Goal: Transaction & Acquisition: Purchase product/service

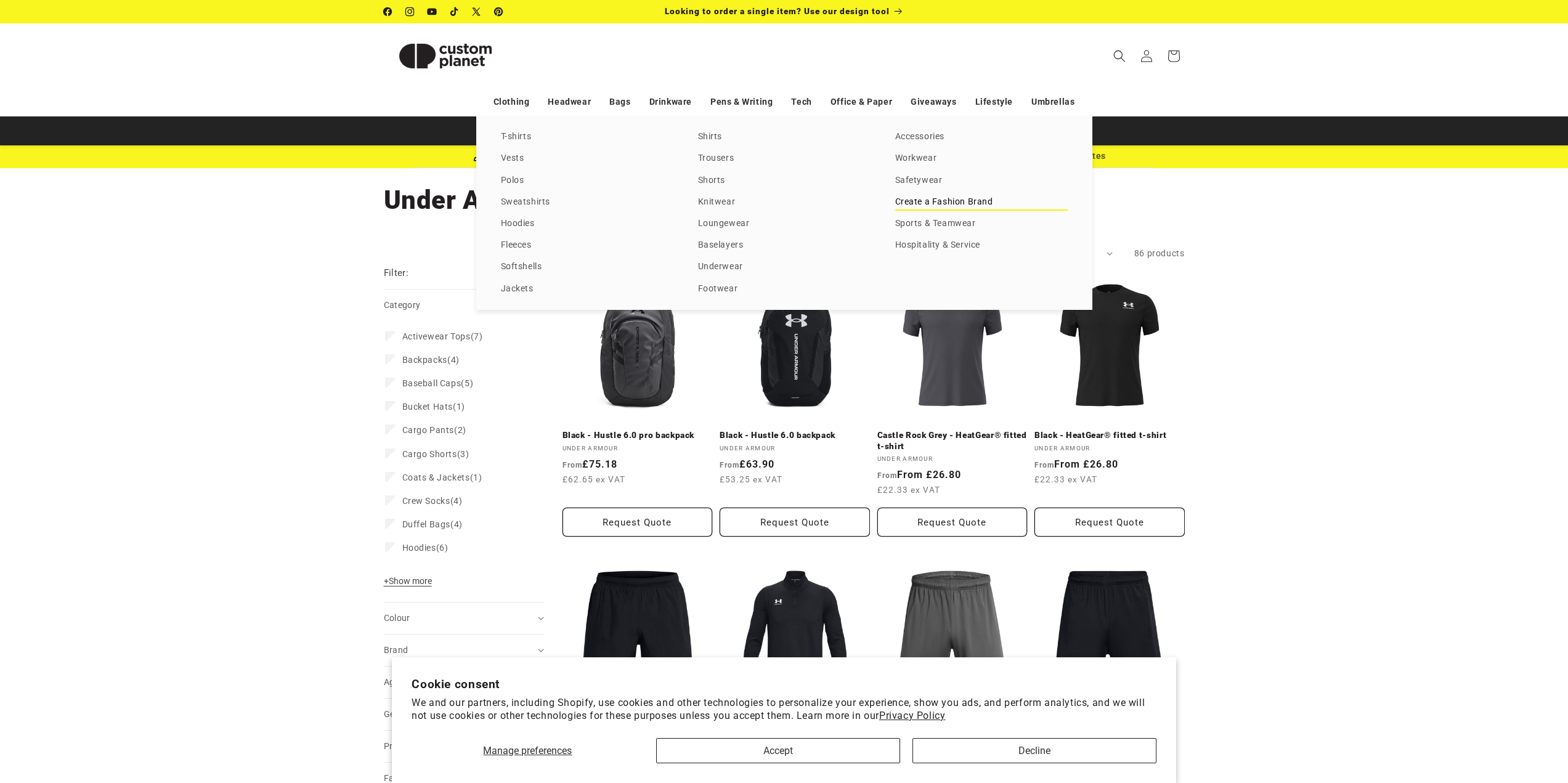
click at [925, 206] on link "Create a Fashion Brand" at bounding box center [980, 202] width 172 height 17
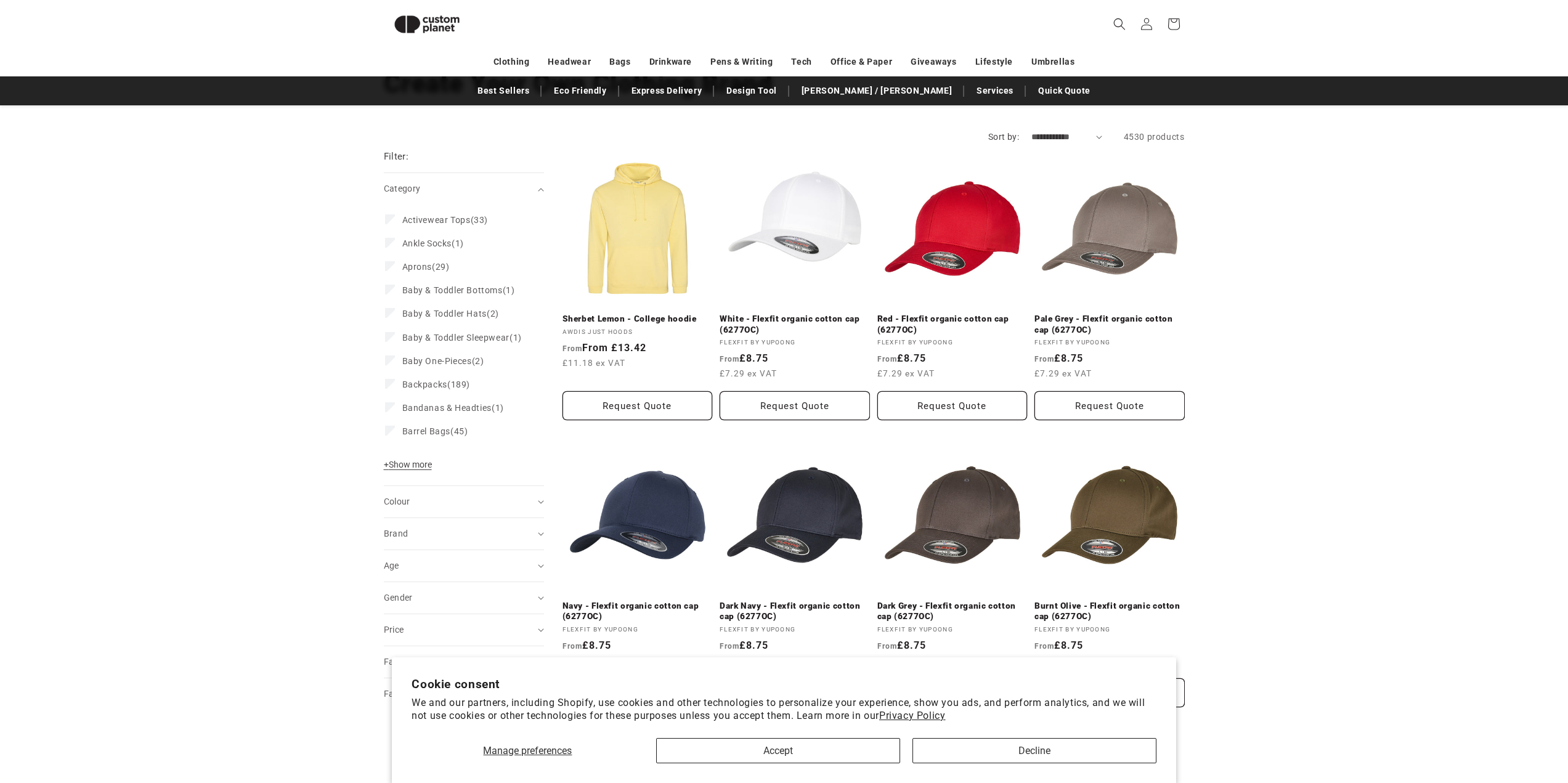
scroll to position [19, 0]
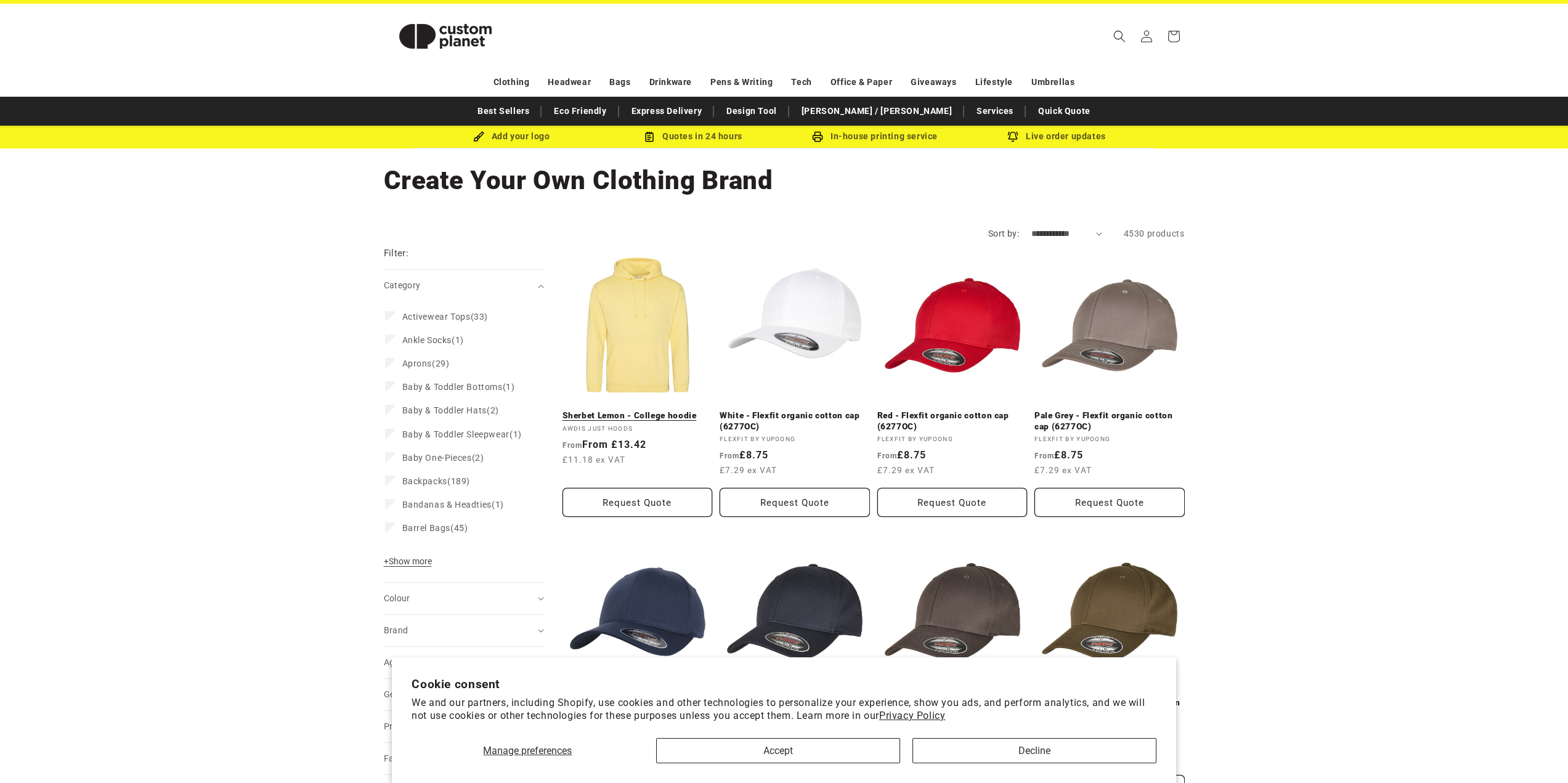
click at [597, 410] on link "Sherbet Lemon - College hoodie" at bounding box center [637, 416] width 150 height 11
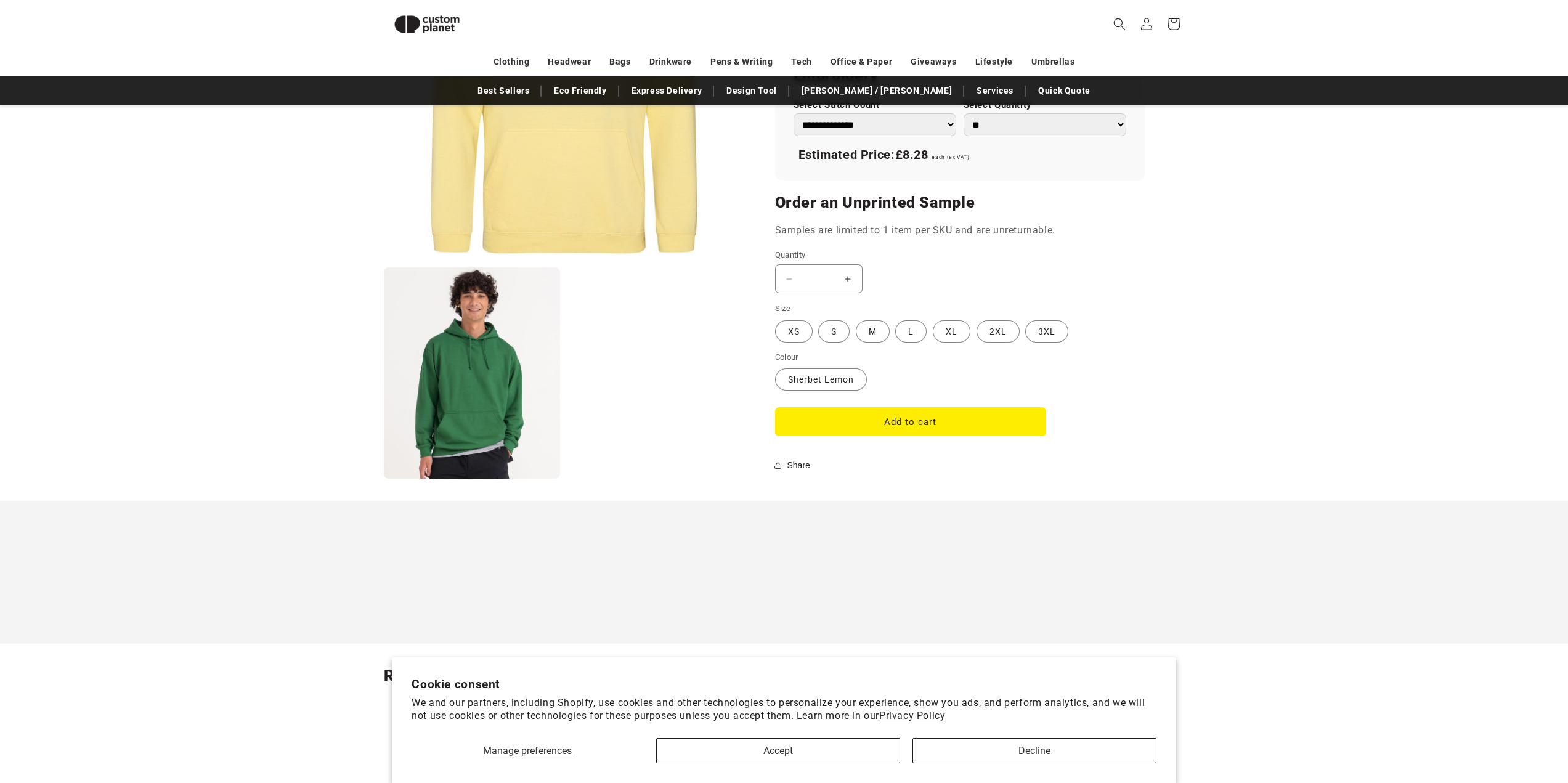
scroll to position [908, 0]
